Goal: Task Accomplishment & Management: Complete application form

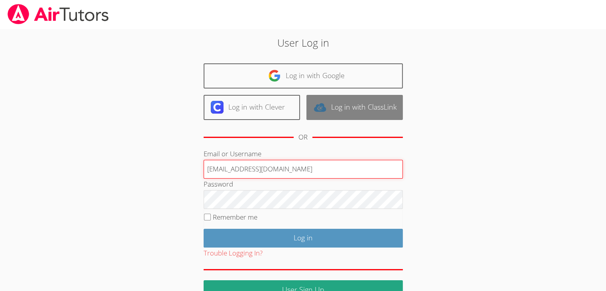
type input "[EMAIL_ADDRESS][DOMAIN_NAME]"
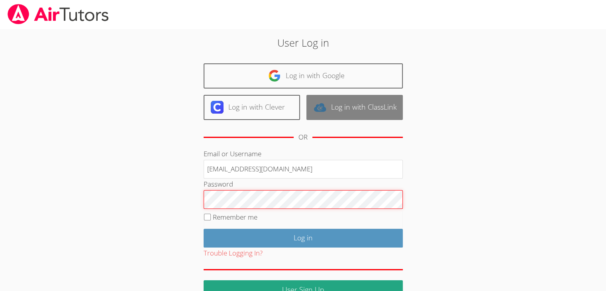
click at [204, 229] on input "Log in" at bounding box center [303, 238] width 199 height 19
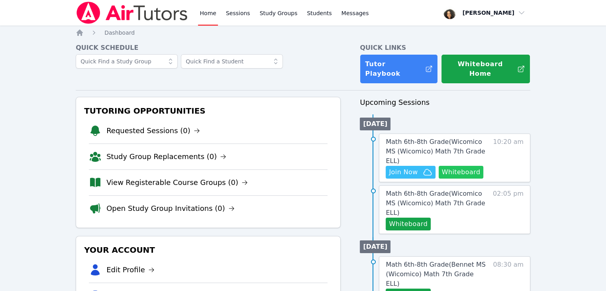
click at [460, 166] on button "Whiteboard" at bounding box center [461, 172] width 45 height 13
click at [400, 167] on span "Join Now" at bounding box center [403, 172] width 29 height 10
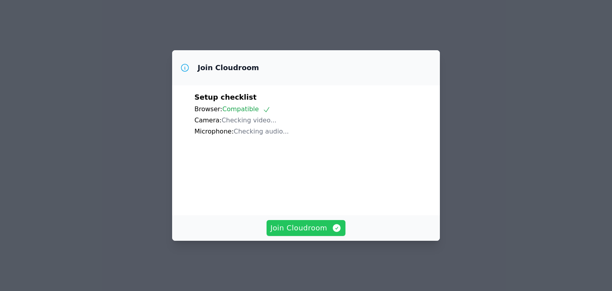
click at [286, 233] on span "Join Cloudroom" at bounding box center [305, 227] width 71 height 11
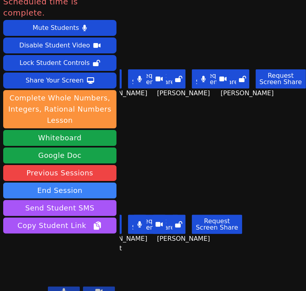
scroll to position [0, 11]
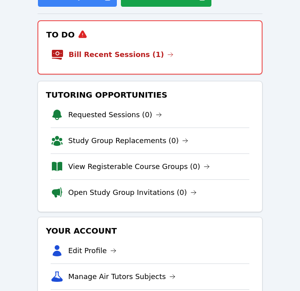
scroll to position [107, 0]
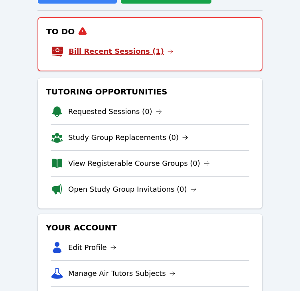
click at [131, 53] on link "Bill Recent Sessions (1)" at bounding box center [121, 51] width 105 height 11
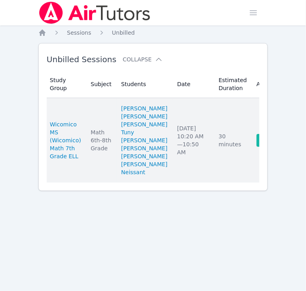
click at [256, 147] on link "Complete" at bounding box center [275, 140] width 38 height 13
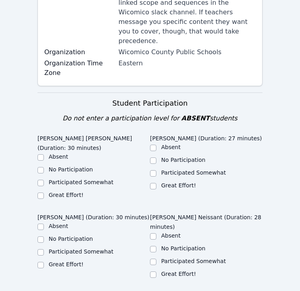
scroll to position [228, 0]
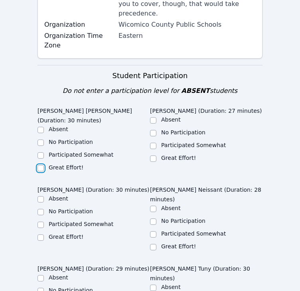
click at [39, 165] on input "Great Effort!" at bounding box center [40, 168] width 6 height 6
checkbox input "true"
click at [152, 155] on input "Great Effort!" at bounding box center [153, 158] width 6 height 6
checkbox input "true"
click at [38, 234] on input "Great Effort!" at bounding box center [40, 237] width 6 height 6
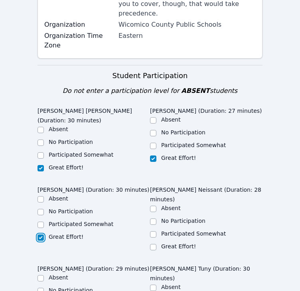
checkbox input "true"
click at [153, 244] on input "Great Effort!" at bounding box center [153, 247] width 6 height 6
checkbox input "true"
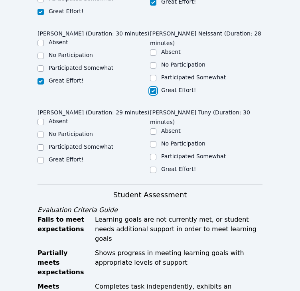
scroll to position [392, 0]
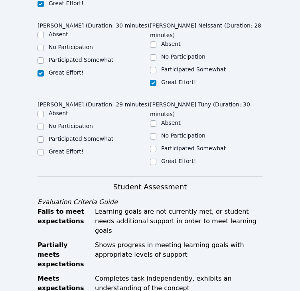
click at [52, 148] on label "Great Effort!" at bounding box center [66, 151] width 35 height 6
click at [44, 149] on input "Great Effort!" at bounding box center [40, 152] width 6 height 6
checkbox input "true"
click at [153, 159] on input "Great Effort!" at bounding box center [153, 162] width 6 height 6
checkbox input "true"
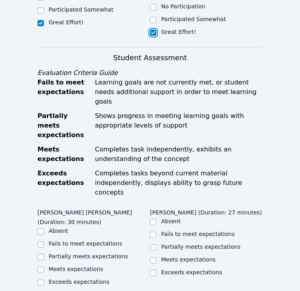
scroll to position [530, 0]
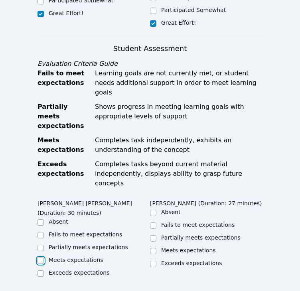
click at [39, 257] on input "Meets expectations" at bounding box center [40, 260] width 6 height 6
checkbox input "true"
click at [43, 270] on input "Exceeds expectations" at bounding box center [40, 273] width 6 height 6
checkbox input "true"
checkbox input "false"
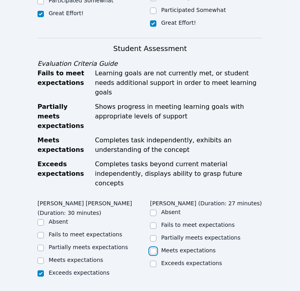
click at [156, 248] on input "Meets expectations" at bounding box center [153, 251] width 6 height 6
checkbox input "true"
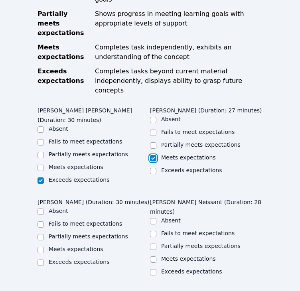
scroll to position [625, 0]
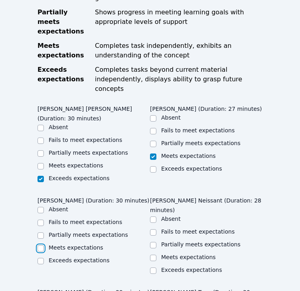
click at [42, 245] on input "Meets expectations" at bounding box center [40, 248] width 6 height 6
checkbox input "true"
click at [152, 255] on input "Meets expectations" at bounding box center [153, 258] width 6 height 6
checkbox input "true"
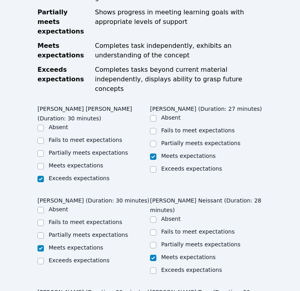
checkbox input "true"
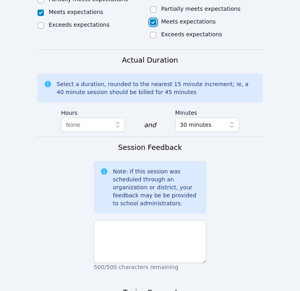
scroll to position [954, 0]
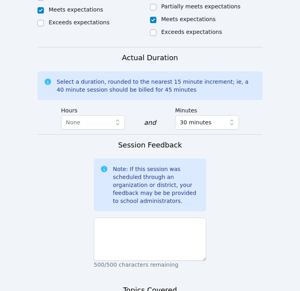
type textarea "Christ did a great job on his assignment."
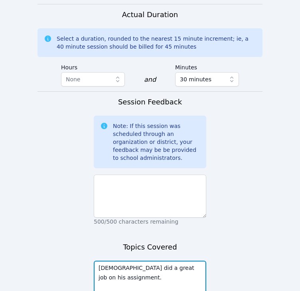
drag, startPoint x: 202, startPoint y: 179, endPoint x: 77, endPoint y: 177, distance: 125.5
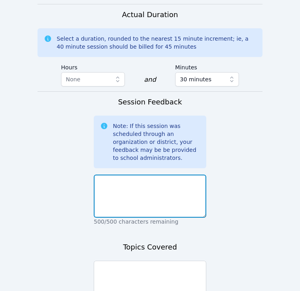
click at [116, 174] on textarea at bounding box center [150, 195] width 112 height 43
paste textarea "Christ did a great job on his assignment."
type textarea "Christ did a great job on his assignment."
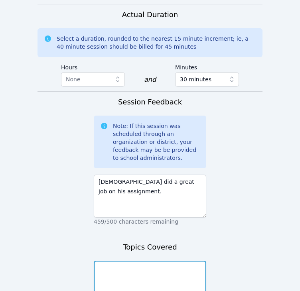
click at [105, 261] on textarea at bounding box center [150, 282] width 112 height 43
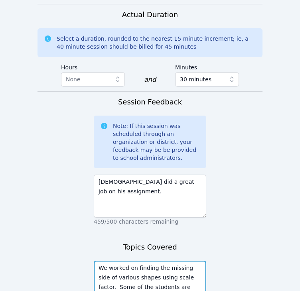
type textarea "We worked on finding the missing side of various shapes using scale factor. Som…"
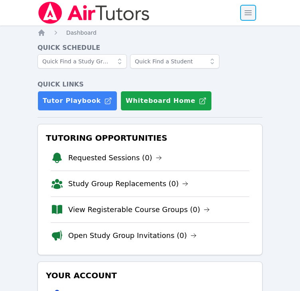
click at [247, 13] on span "button" at bounding box center [248, 13] width 18 height 18
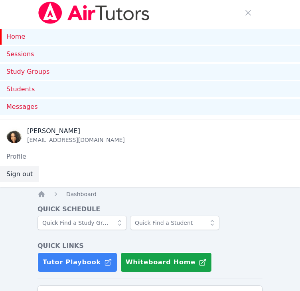
click at [33, 172] on button "Sign out" at bounding box center [19, 174] width 39 height 16
